Goal: Task Accomplishment & Management: Use online tool/utility

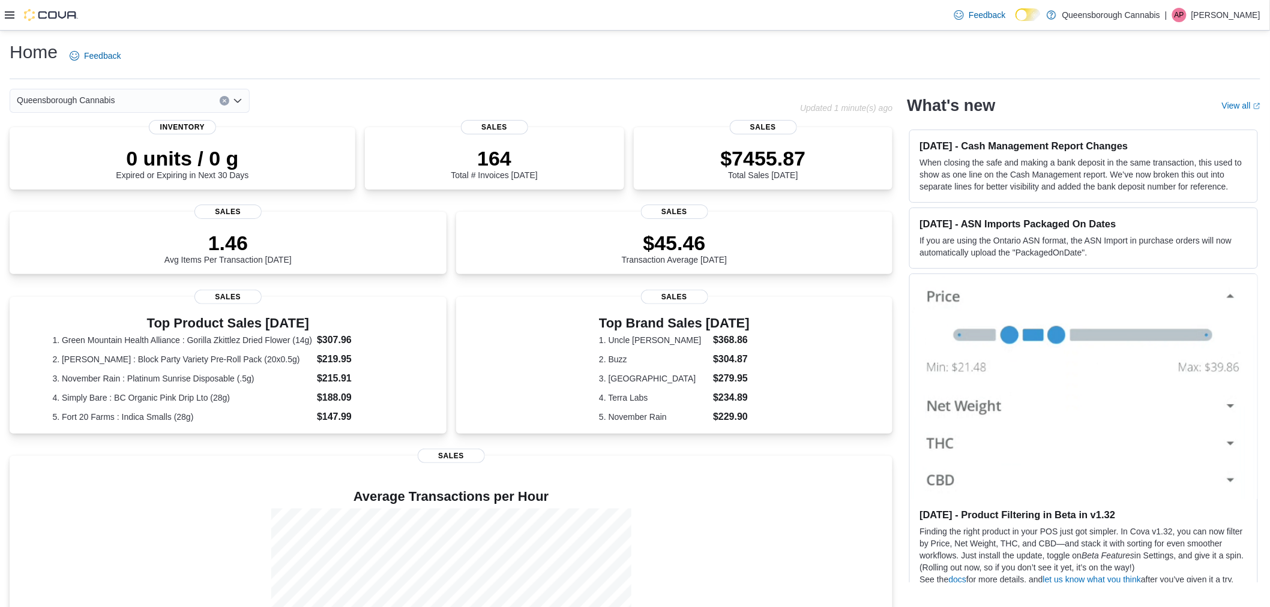
click at [11, 16] on icon at bounding box center [10, 15] width 10 height 10
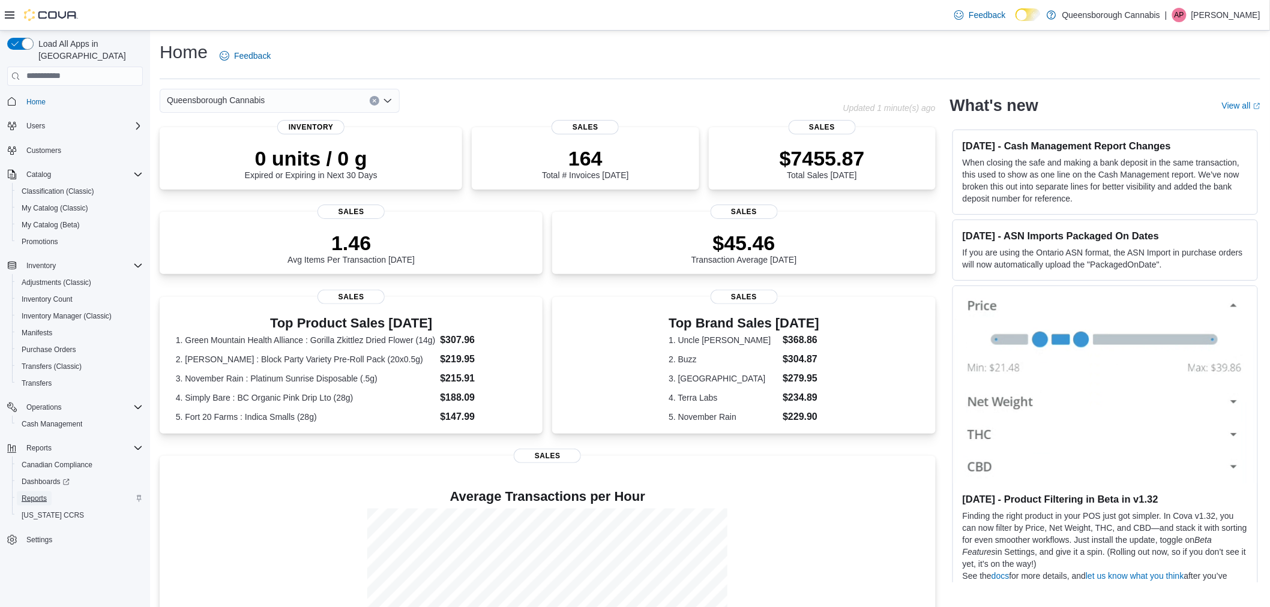
click at [32, 494] on span "Reports" at bounding box center [34, 499] width 25 height 10
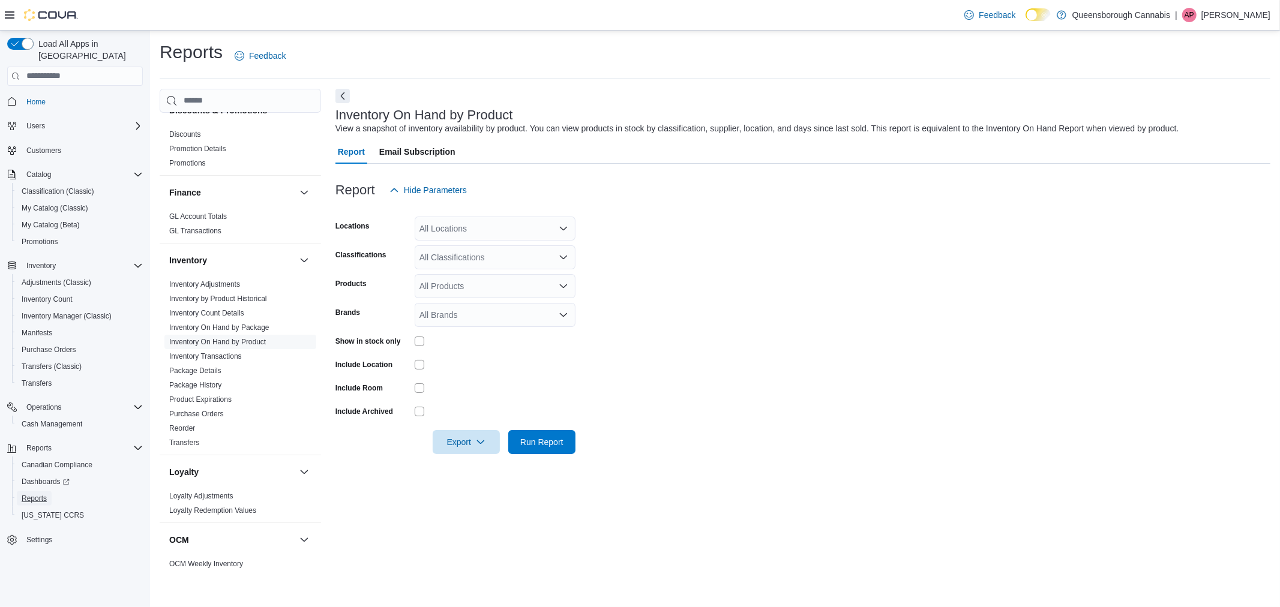
scroll to position [200, 0]
click at [446, 238] on div "All Locations" at bounding box center [495, 229] width 161 height 24
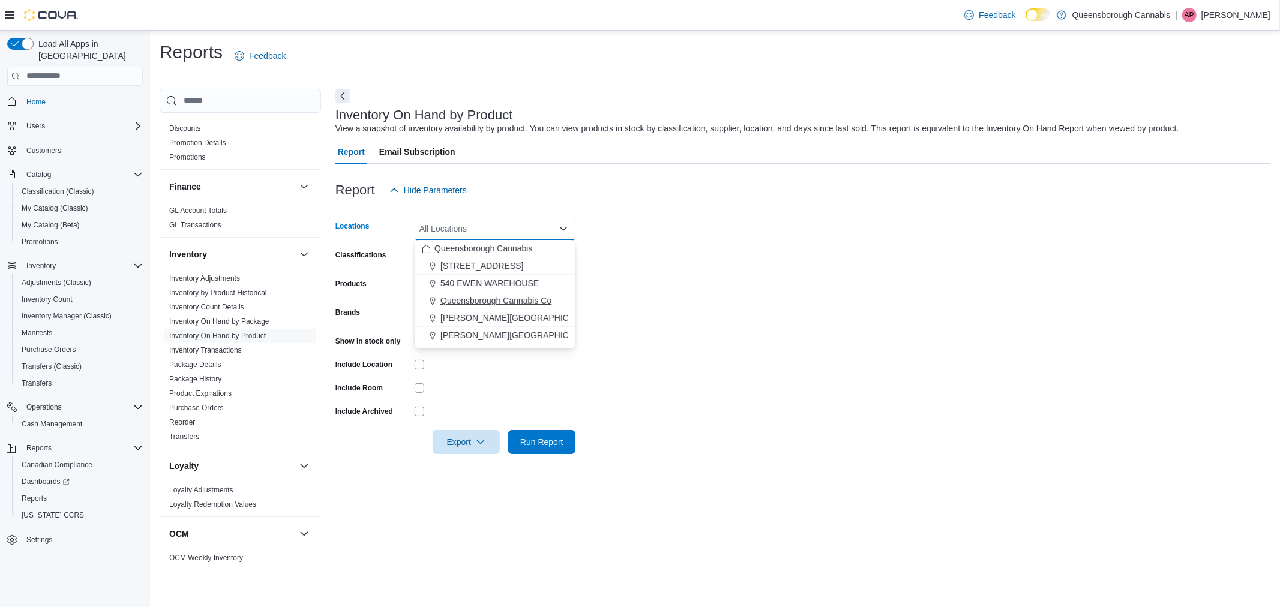
click at [502, 305] on span "Queensborough Cannabis Co" at bounding box center [496, 301] width 111 height 12
drag, startPoint x: 831, startPoint y: 325, endPoint x: 528, endPoint y: 334, distance: 303.2
click at [831, 326] on form "Locations Queensborough Cannabis Co Combo box. Selected. Queensborough Cannabis…" at bounding box center [803, 328] width 935 height 252
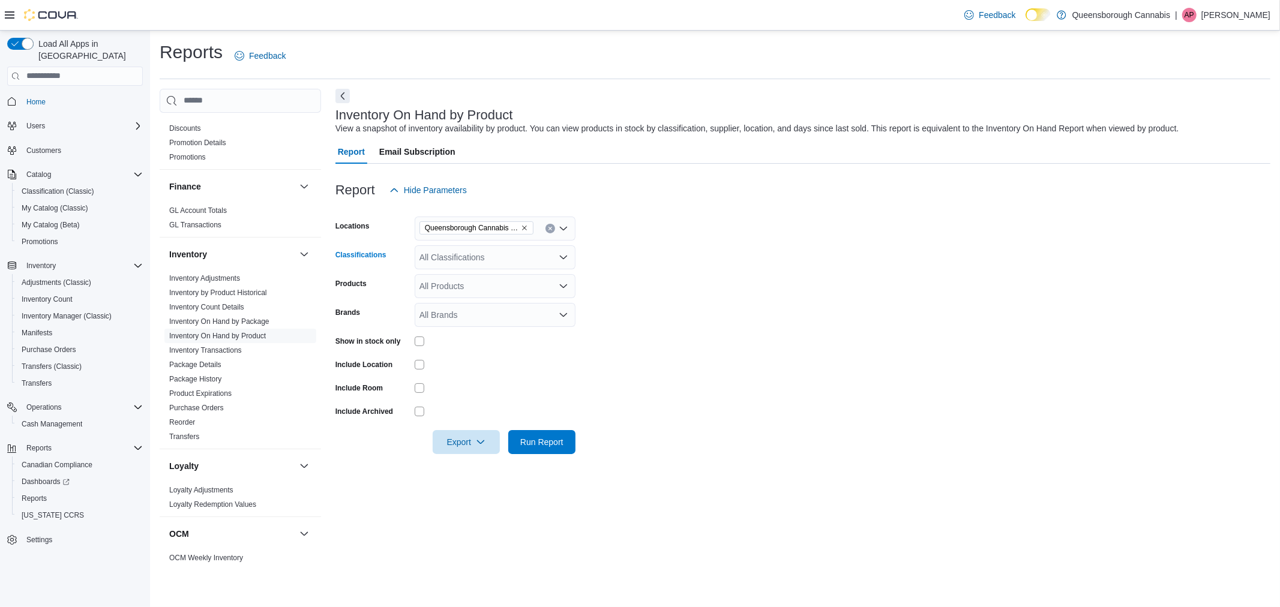
click at [505, 268] on div "All Classifications" at bounding box center [495, 257] width 161 height 24
click at [470, 363] on span "Vapes - Sativa" at bounding box center [468, 359] width 54 height 12
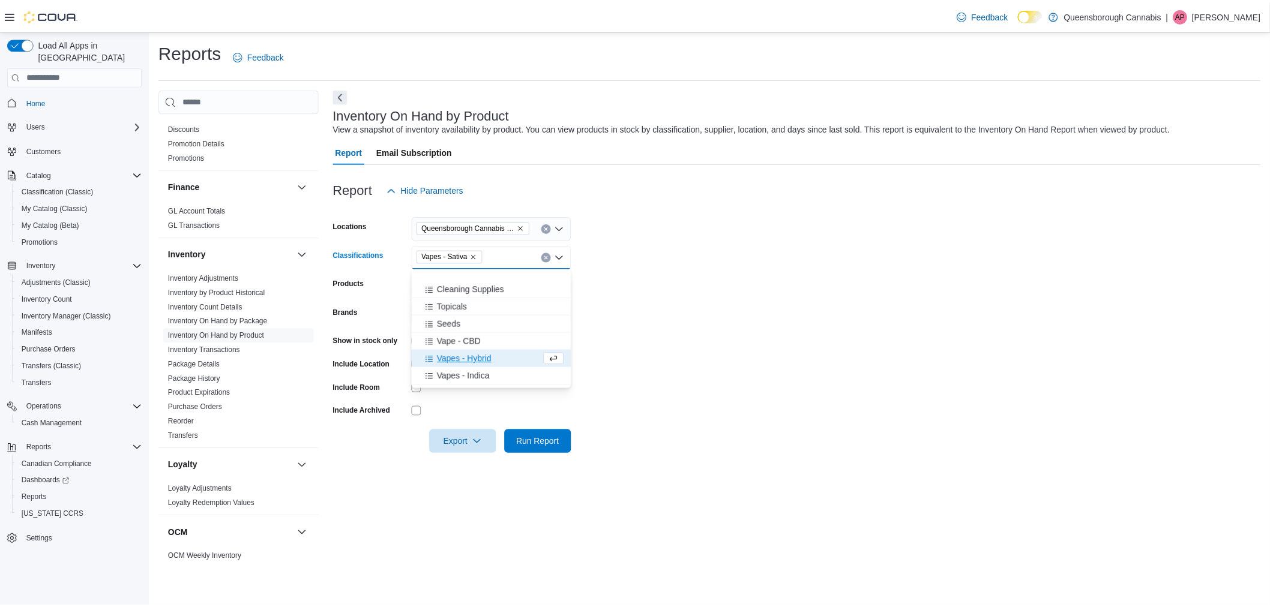
scroll to position [333, 0]
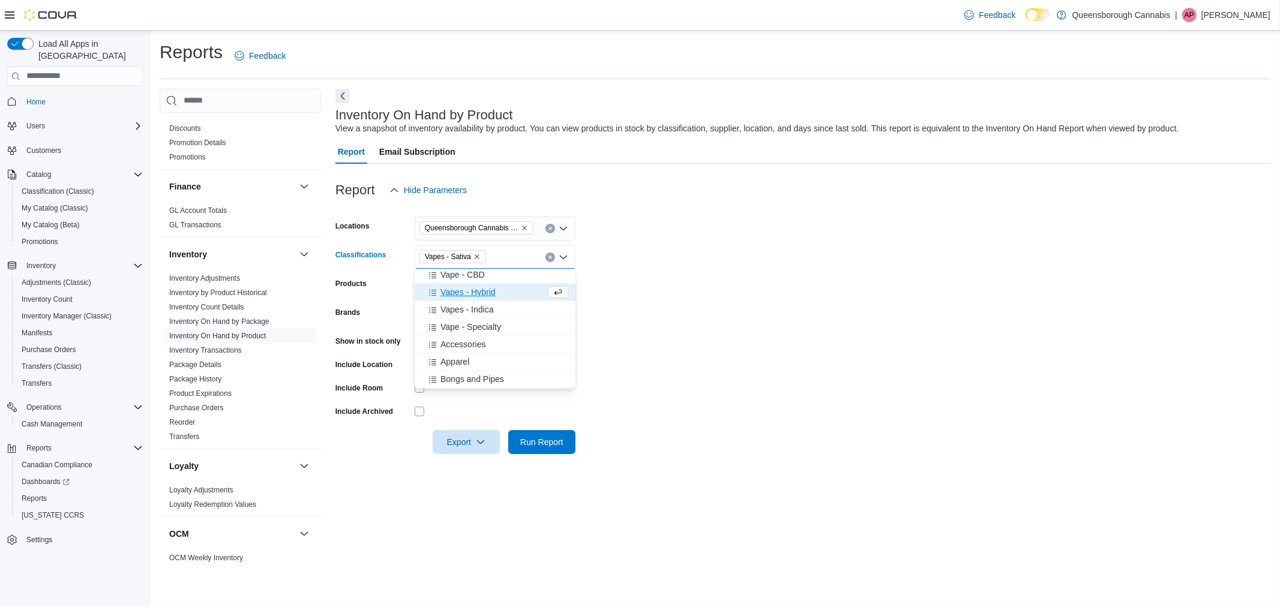
click at [495, 295] on span "Vapes - Hybrid" at bounding box center [468, 292] width 55 height 12
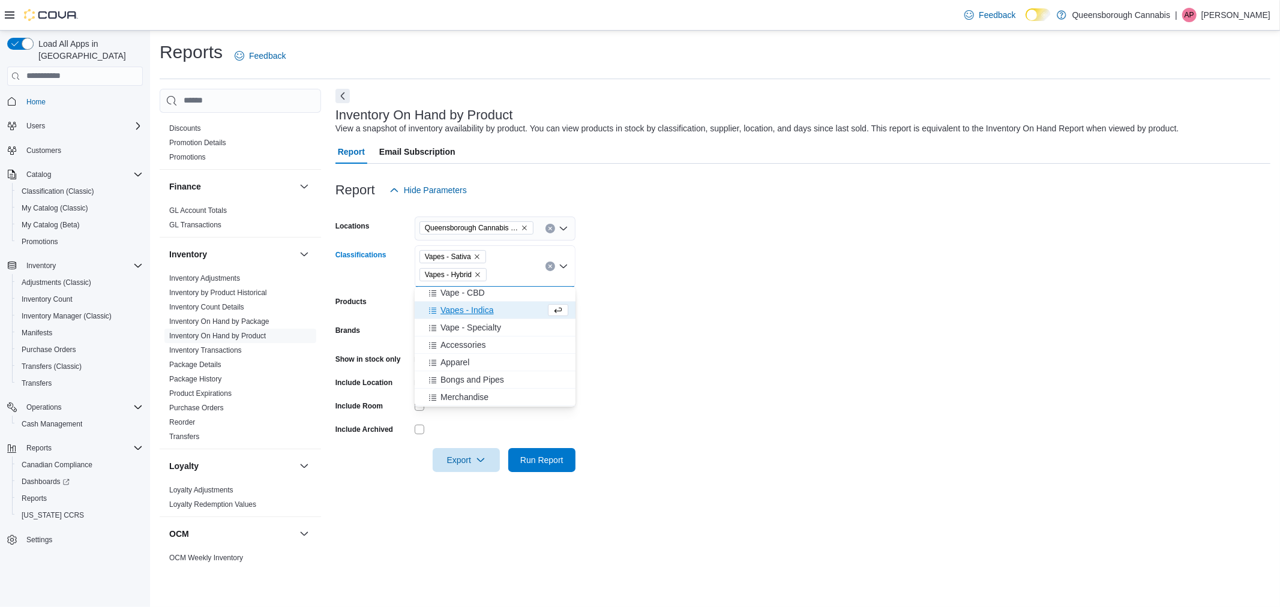
click at [478, 314] on span "Vapes - Indica" at bounding box center [467, 310] width 53 height 12
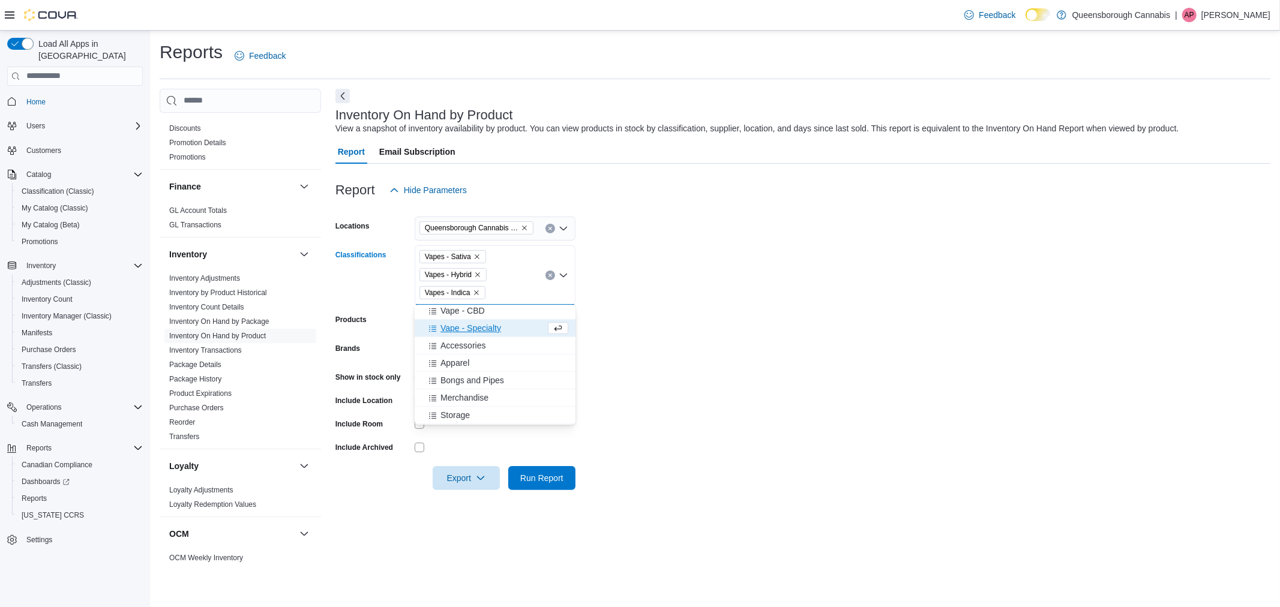
click at [487, 331] on span "Vape - Specialty" at bounding box center [471, 328] width 61 height 12
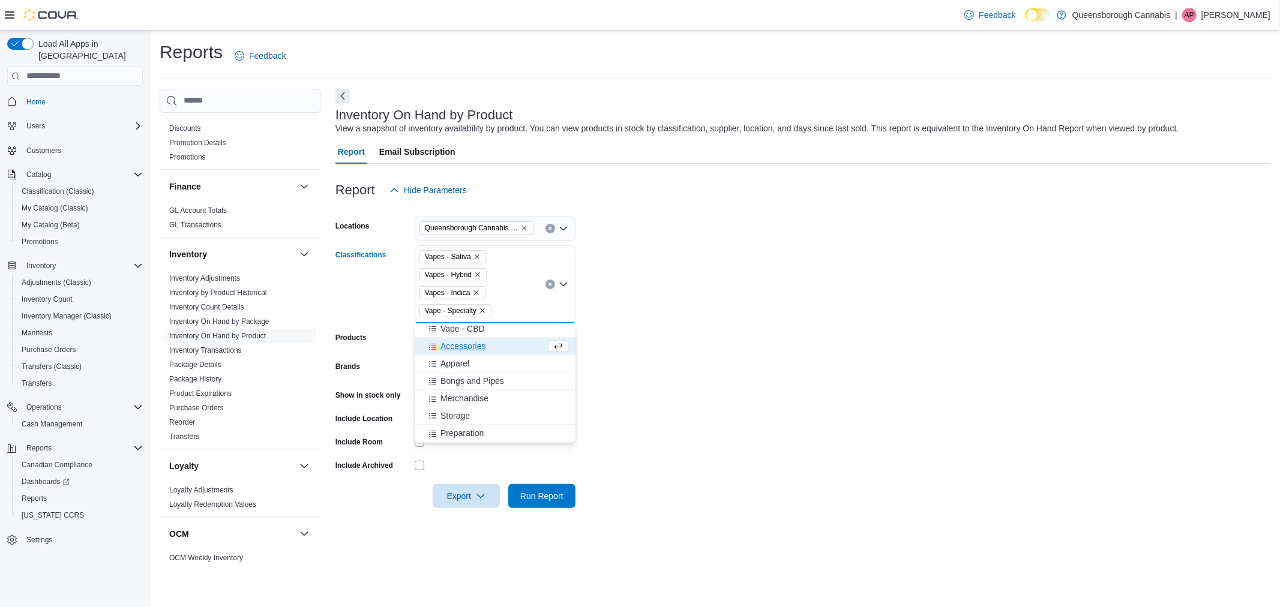
click at [778, 355] on form "Locations Queensborough Cannabis Co Classifications Vapes - Sativa Vapes - Hybr…" at bounding box center [803, 355] width 935 height 306
click at [559, 501] on span "Run Report" at bounding box center [541, 496] width 43 height 12
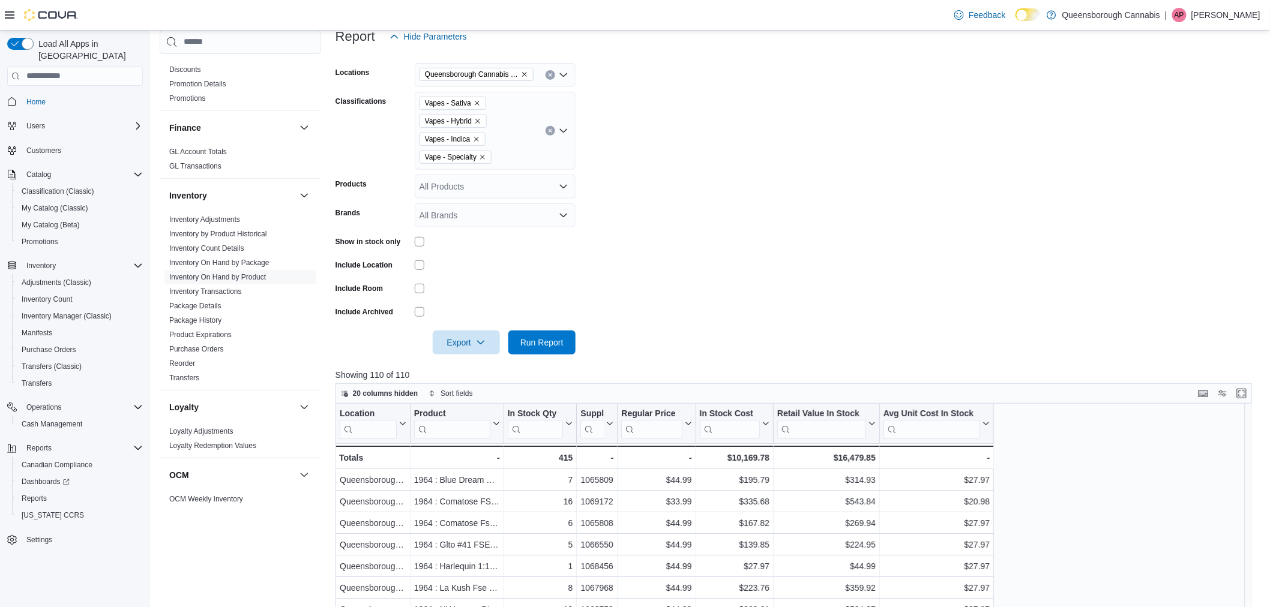
scroll to position [200, 0]
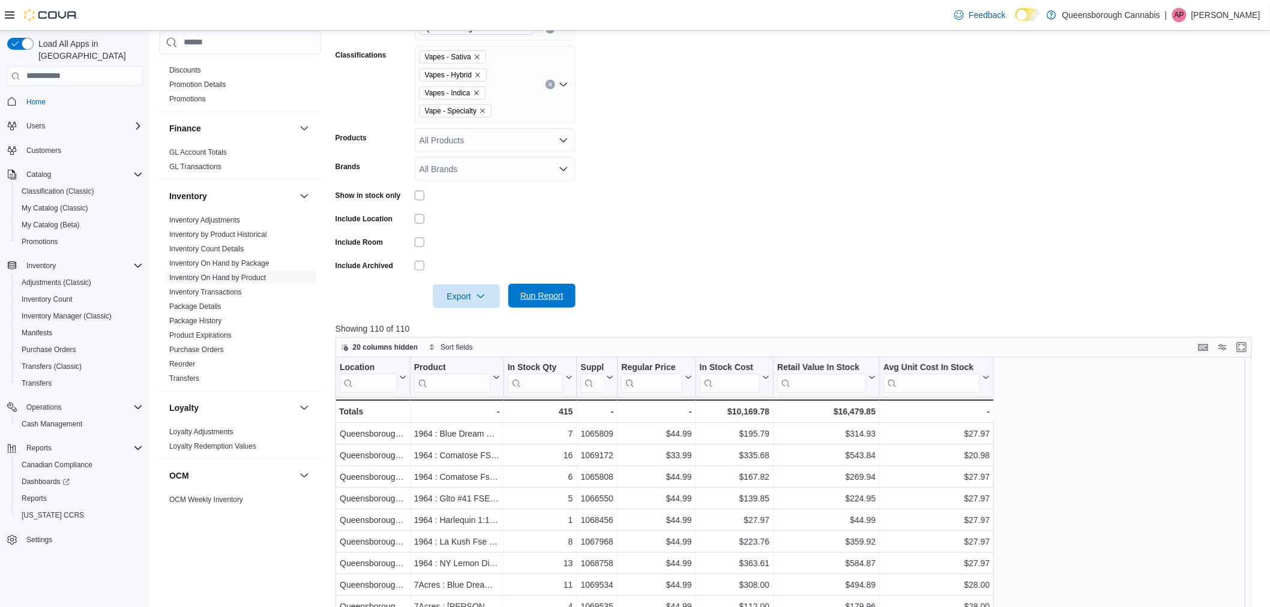
click at [541, 292] on span "Run Report" at bounding box center [541, 296] width 43 height 12
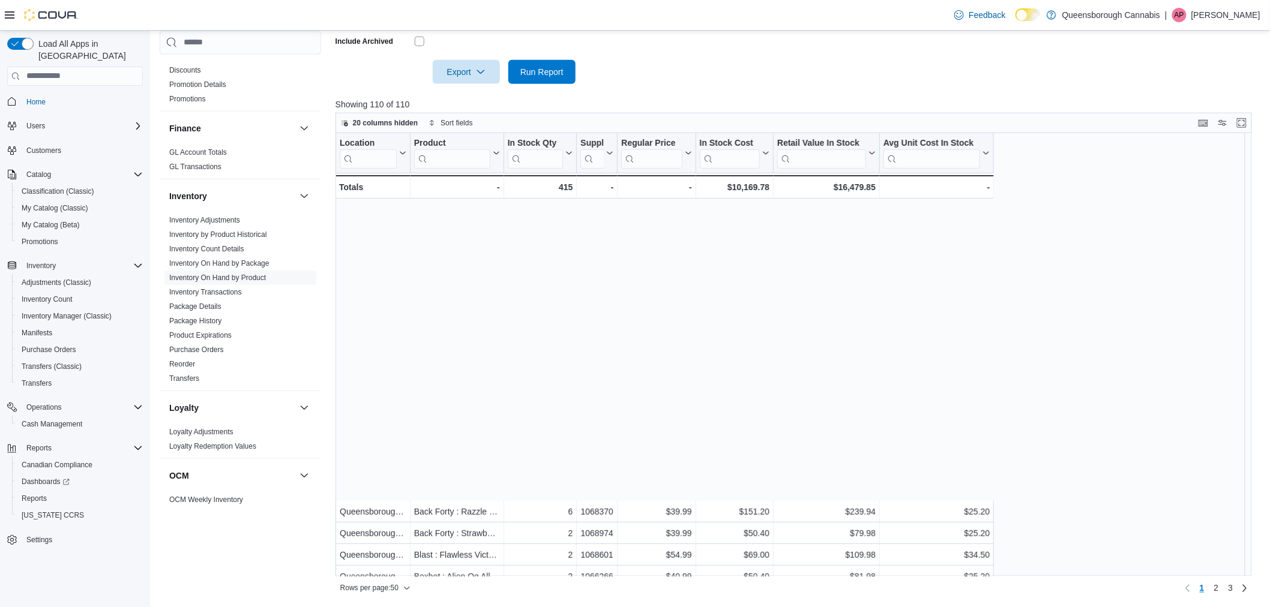
scroll to position [333, 0]
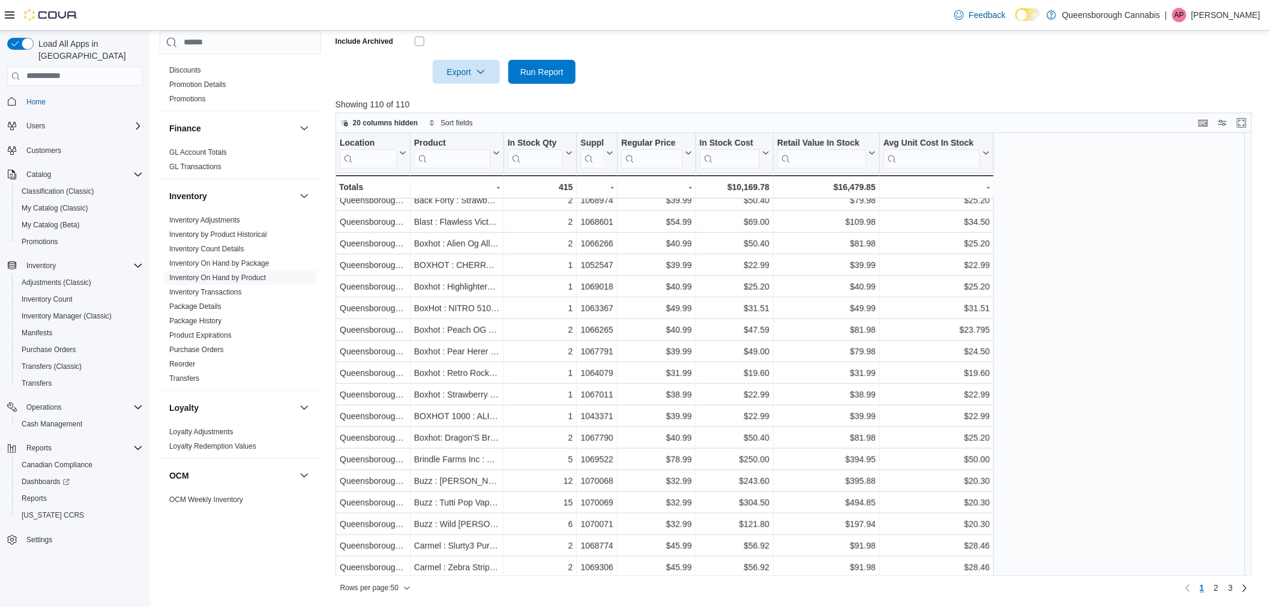
click at [682, 93] on div at bounding box center [799, 91] width 926 height 14
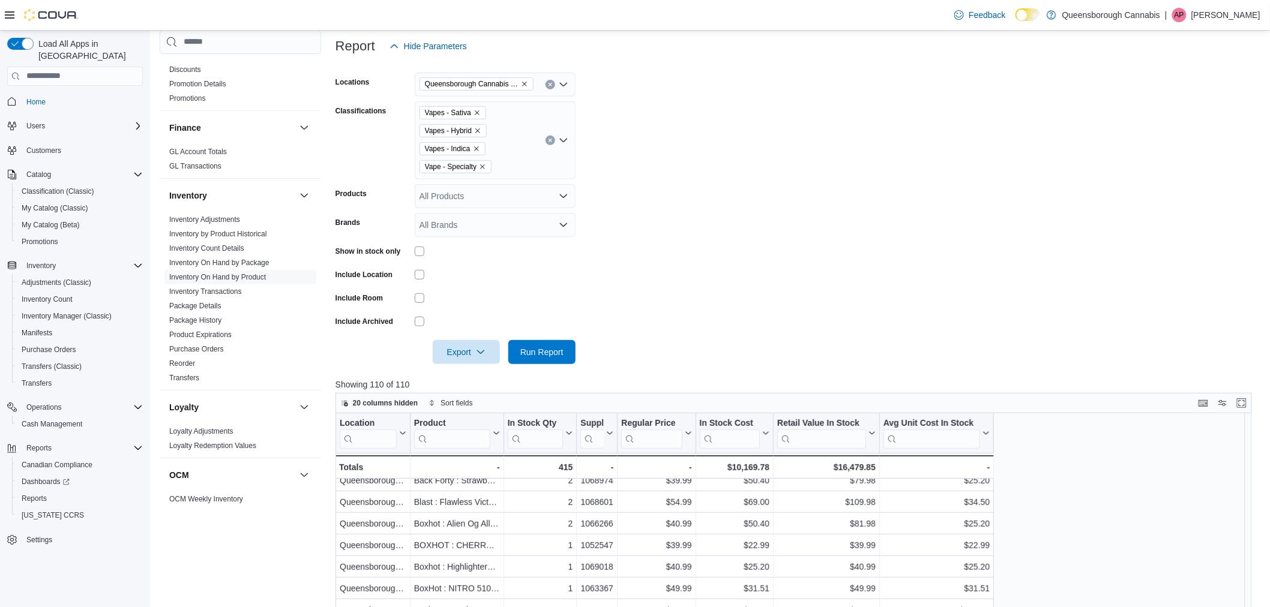
scroll to position [0, 0]
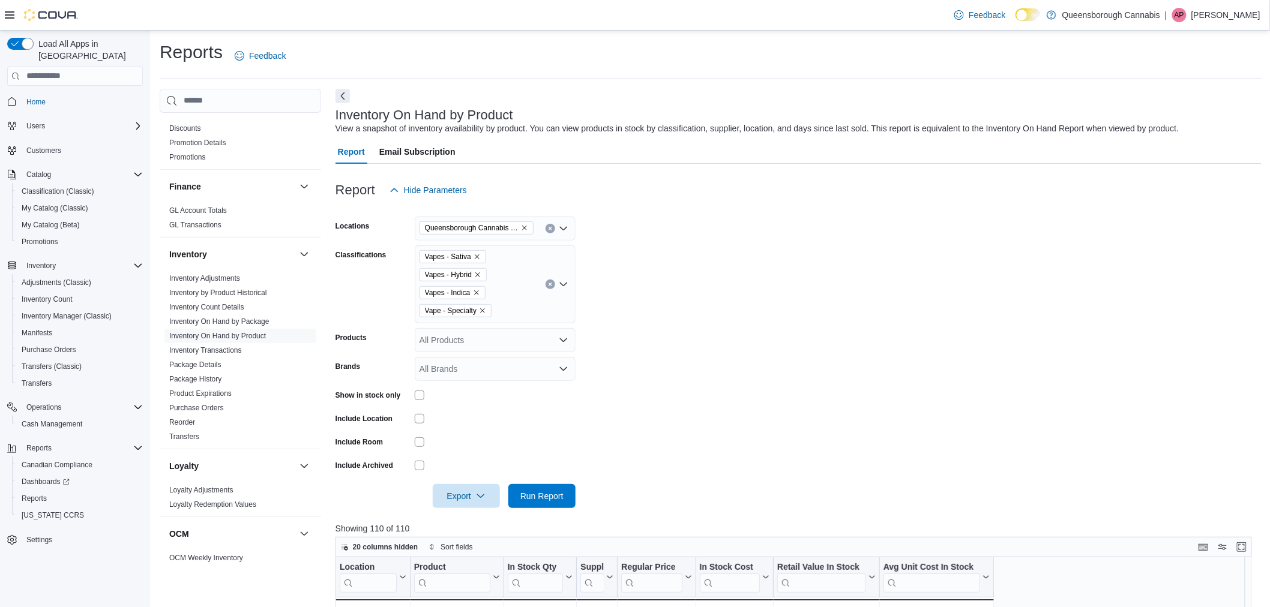
click at [783, 238] on form "Locations Queensborough Cannabis Co Classifications Vapes - Sativa Vapes - Hybr…" at bounding box center [799, 355] width 926 height 306
click at [539, 494] on span "Run Report" at bounding box center [541, 496] width 43 height 12
click at [676, 278] on form "Locations Queensborough Cannabis Co Classifications Vapes - Sativa Vapes - Hybr…" at bounding box center [799, 355] width 926 height 306
drag, startPoint x: 1008, startPoint y: 376, endPoint x: 986, endPoint y: 360, distance: 27.5
click at [1008, 375] on form "Locations Queensborough Cannabis Co Classifications Vapes - Sativa Vapes - Hybr…" at bounding box center [799, 355] width 926 height 306
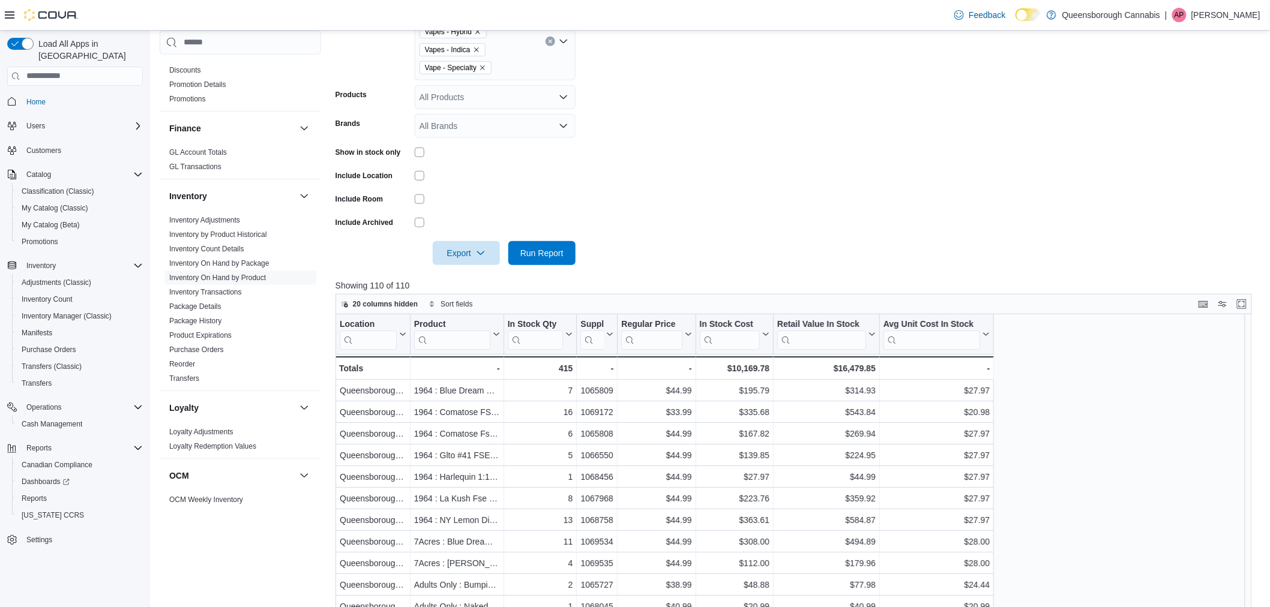
scroll to position [266, 0]
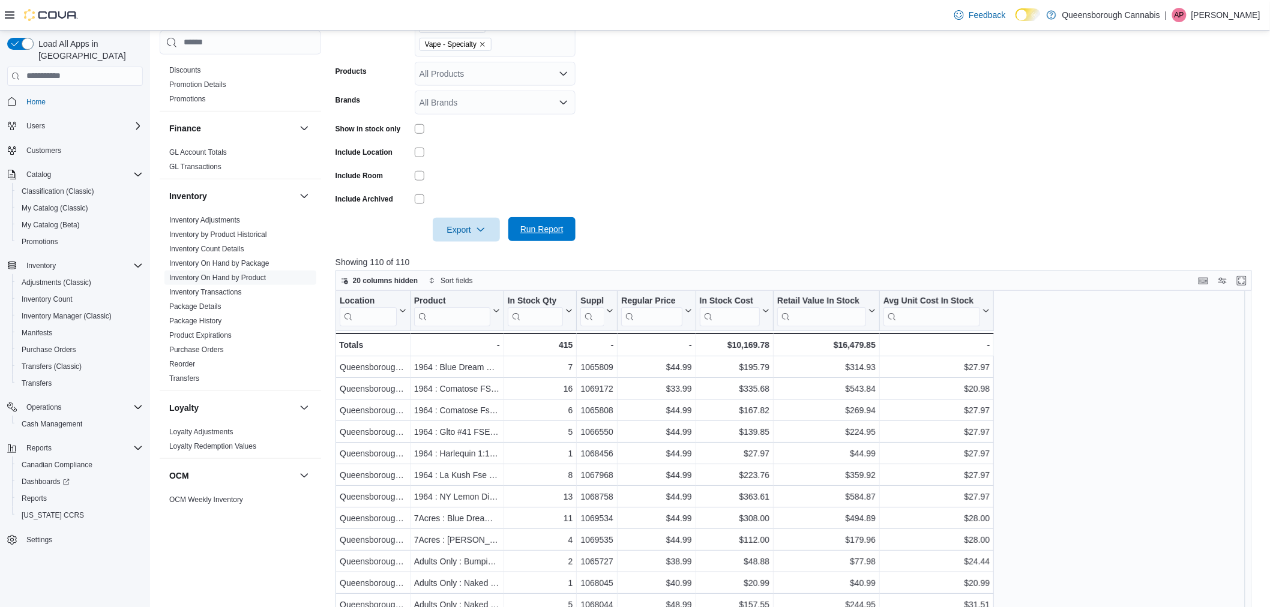
click at [536, 224] on span "Run Report" at bounding box center [541, 229] width 43 height 12
click at [676, 119] on form "Locations Queensborough Cannabis Co Classifications Vapes - Sativa Vapes - Hybr…" at bounding box center [799, 89] width 926 height 306
click at [676, 121] on form "Locations Queensborough Cannabis Co Classifications Vapes - Sativa Vapes - Hybr…" at bounding box center [799, 89] width 926 height 306
click at [676, 122] on form "Locations Queensborough Cannabis Co Classifications Vapes - Sativa Vapes - Hybr…" at bounding box center [799, 89] width 926 height 306
click at [596, 81] on form "Locations Queensborough Cannabis Co Classifications Vapes - Sativa Vapes - Hybr…" at bounding box center [799, 89] width 926 height 306
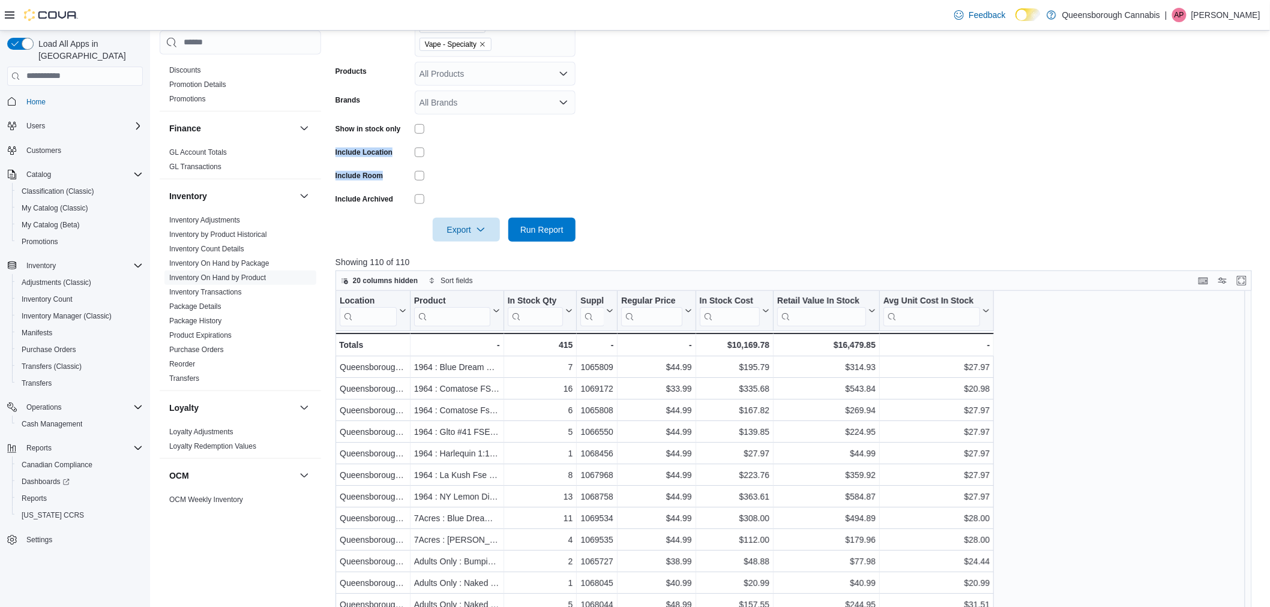
drag, startPoint x: 640, startPoint y: 114, endPoint x: 796, endPoint y: 170, distance: 165.9
click at [796, 171] on form "Locations Queensborough Cannabis Co Classifications Vapes - Sativa Vapes - Hybr…" at bounding box center [799, 89] width 926 height 306
click at [639, 143] on form "Locations Queensborough Cannabis Co Classifications Vapes - Sativa Vapes - Hybr…" at bounding box center [799, 89] width 926 height 306
click at [732, 232] on form "Locations Queensborough Cannabis Co Classifications Vapes - Sativa Vapes - Hybr…" at bounding box center [799, 89] width 926 height 306
click at [863, 225] on form "Locations Queensborough Cannabis Co Classifications Vapes - Sativa Vapes - Hybr…" at bounding box center [799, 89] width 926 height 306
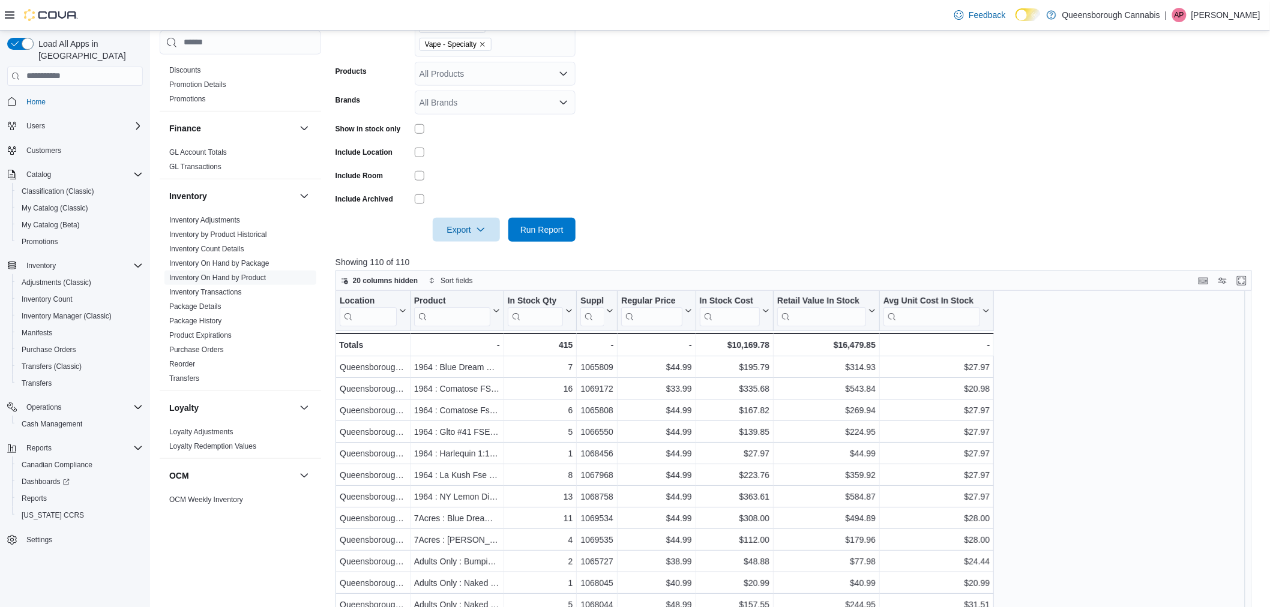
click at [819, 127] on form "Locations Queensborough Cannabis Co Classifications Vapes - Sativa Vapes - Hybr…" at bounding box center [799, 89] width 926 height 306
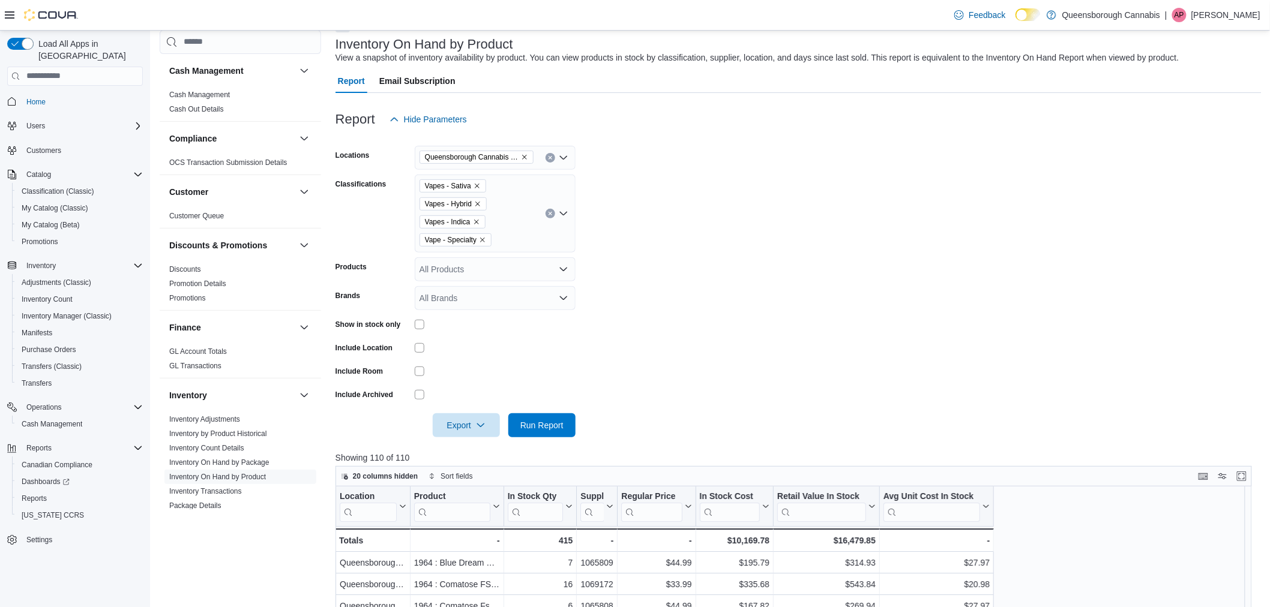
scroll to position [0, 0]
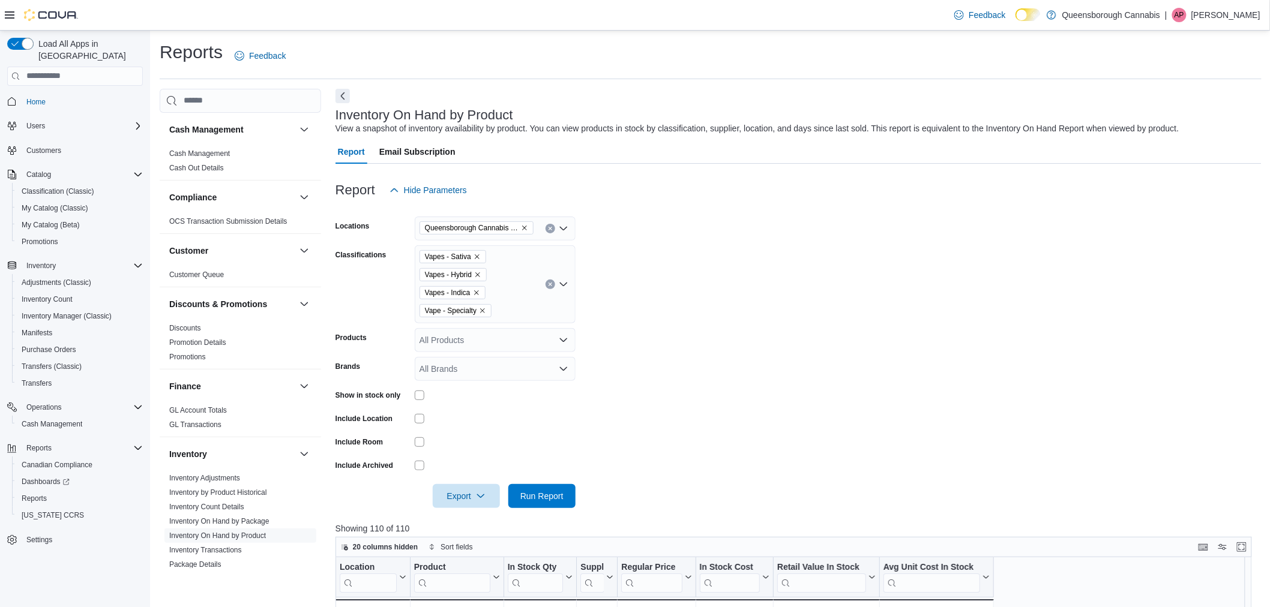
drag, startPoint x: 349, startPoint y: 96, endPoint x: 368, endPoint y: 88, distance: 21.0
click at [349, 96] on button "Next" at bounding box center [343, 96] width 14 height 14
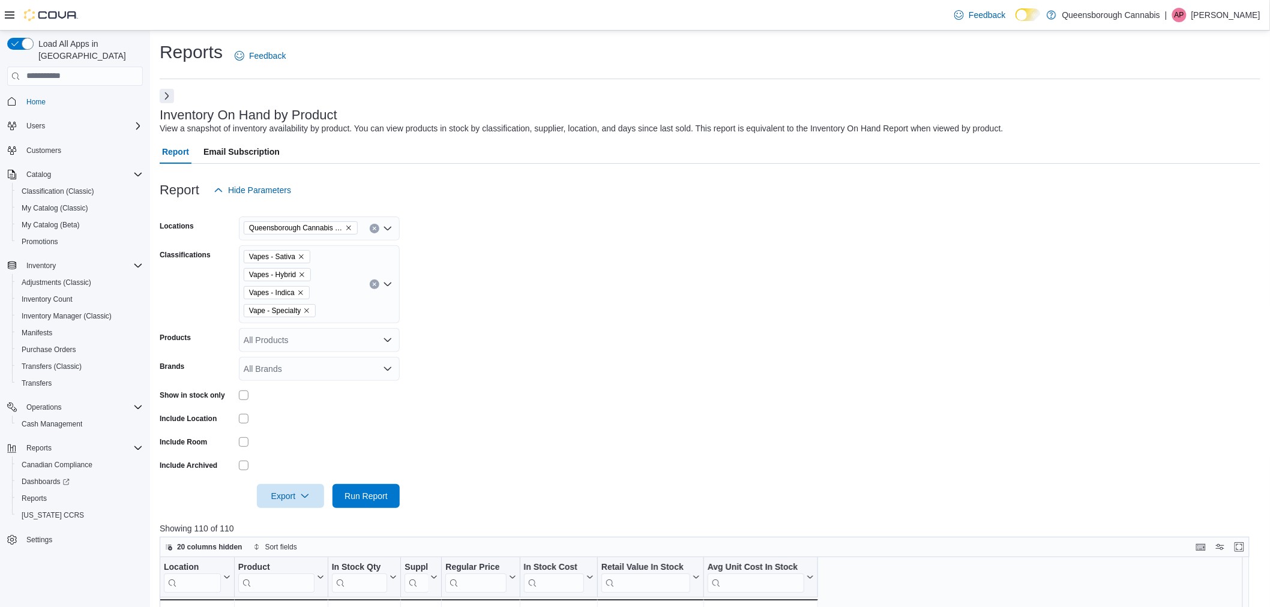
click at [11, 16] on icon at bounding box center [10, 15] width 10 height 10
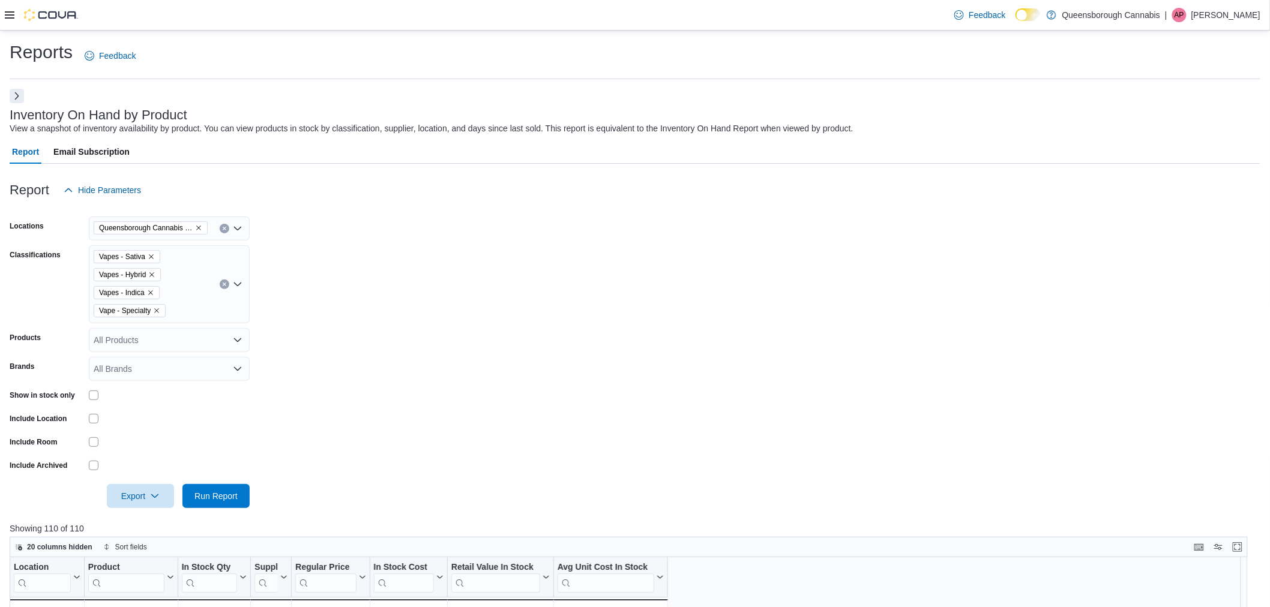
click at [345, 264] on form "Locations Queensborough Cannabis Co Classifications Vapes - Sativa Vapes - Hybr…" at bounding box center [635, 355] width 1251 height 306
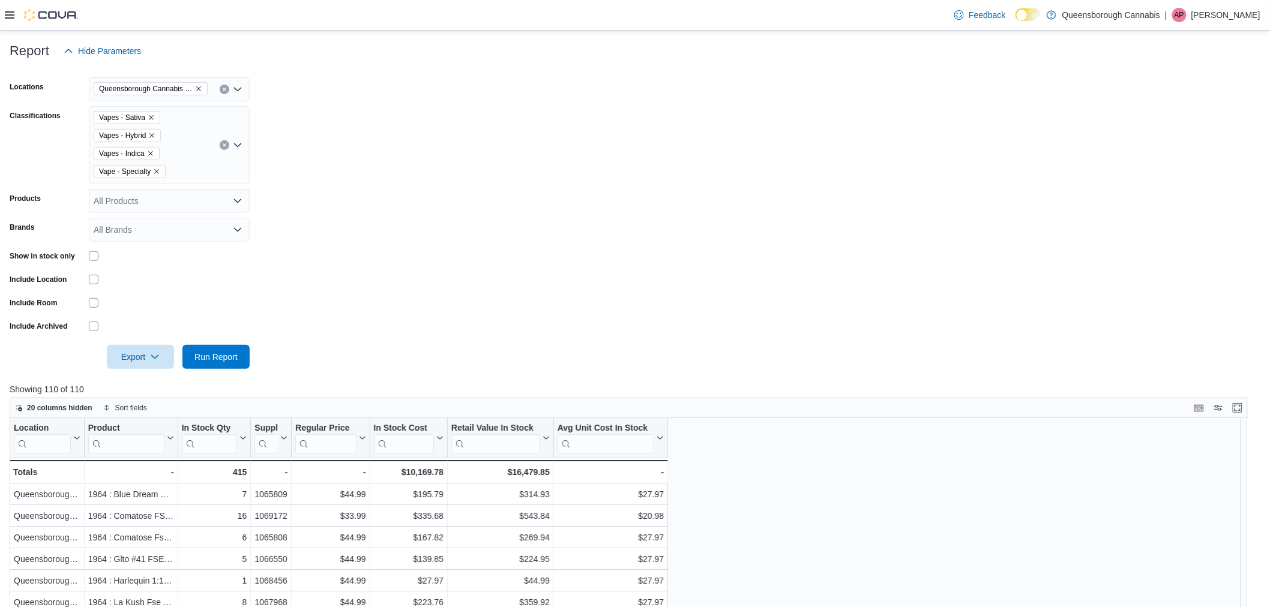
scroll to position [133, 0]
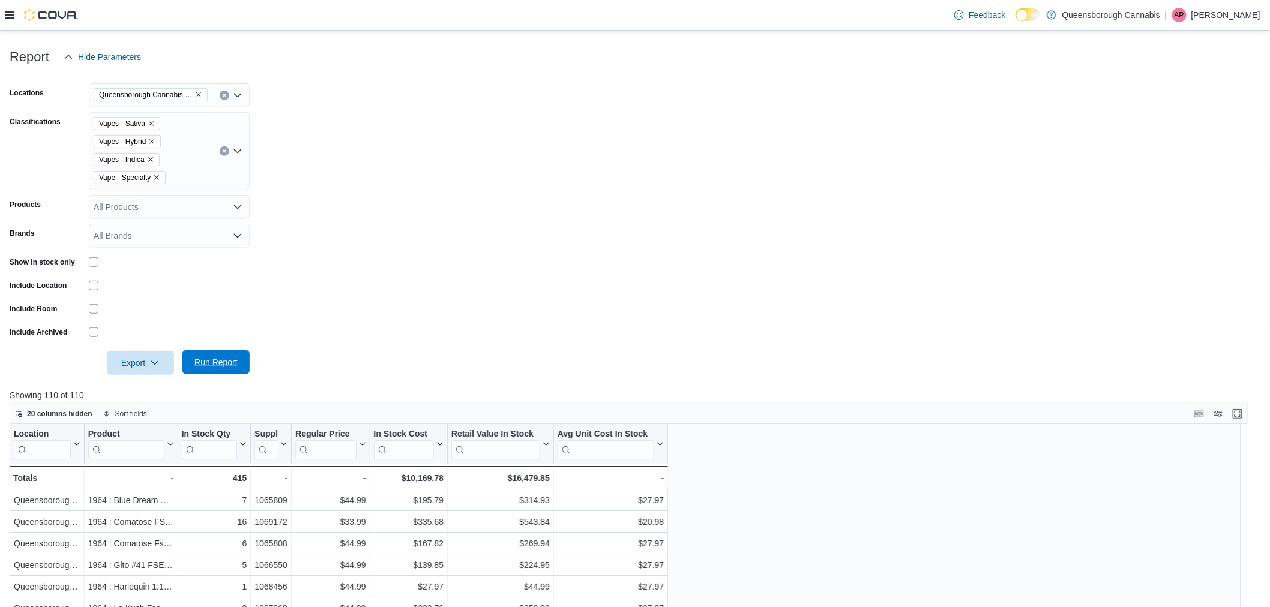
click at [218, 366] on span "Run Report" at bounding box center [215, 363] width 43 height 12
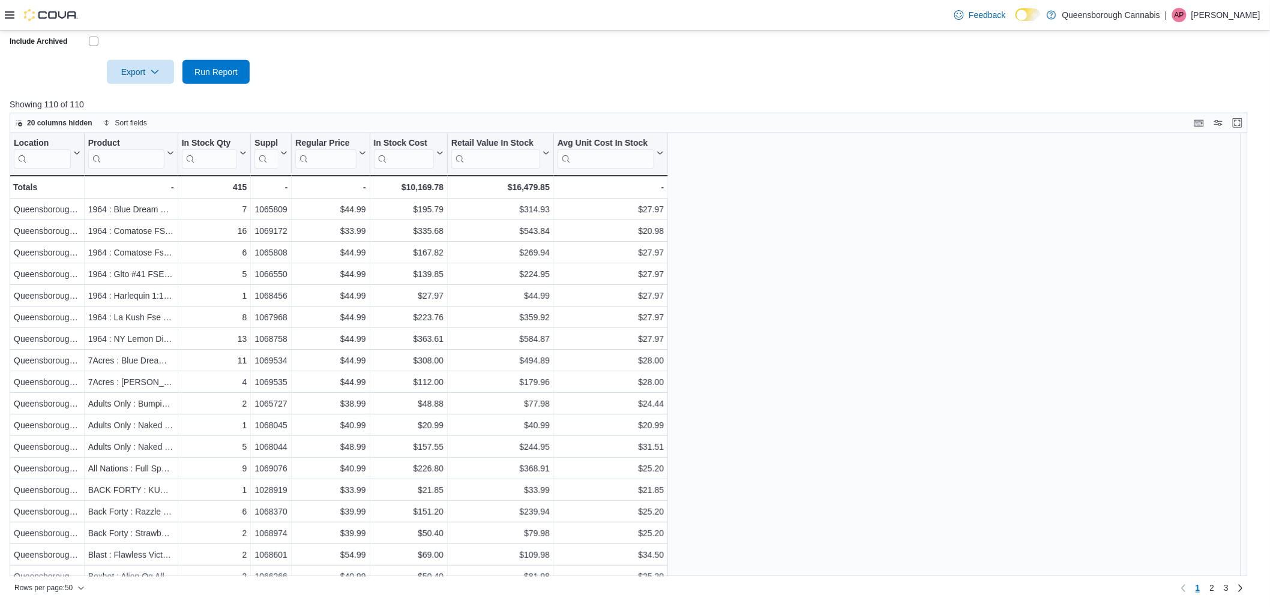
scroll to position [67, 0]
click at [148, 73] on span "Export" at bounding box center [140, 71] width 53 height 24
click at [157, 91] on span "Export to Excel" at bounding box center [142, 96] width 54 height 10
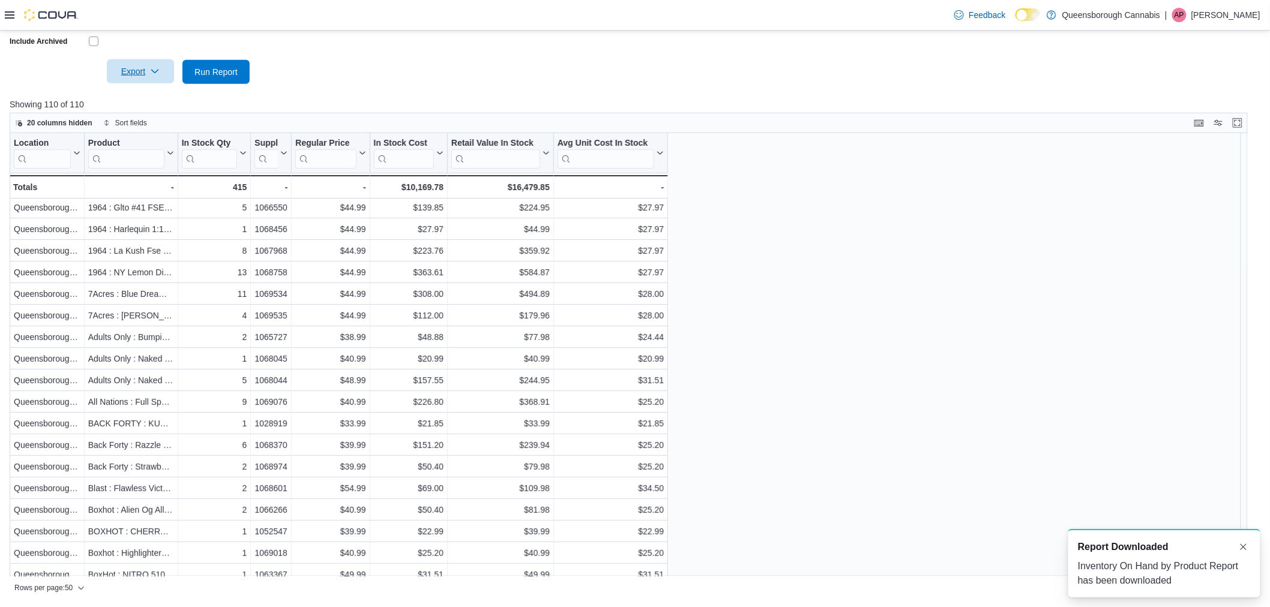
scroll to position [0, 0]
